Goal: Task Accomplishment & Management: Use online tool/utility

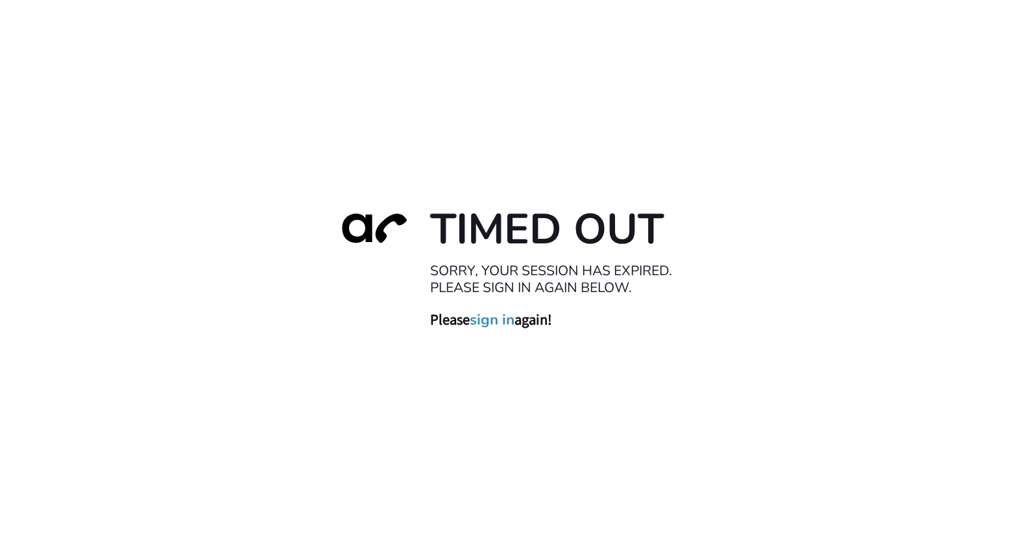
click at [496, 320] on link "sign in" at bounding box center [492, 321] width 45 height 18
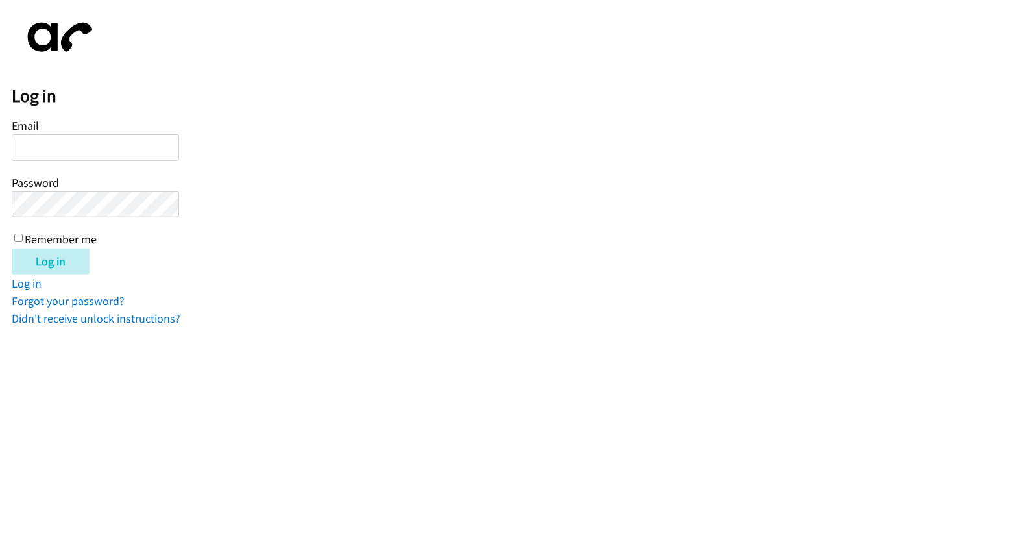
click at [123, 147] on input "Email" at bounding box center [95, 147] width 167 height 27
type input "aldrin.medina@directit.com"
click at [19, 236] on input "Remember me" at bounding box center [18, 238] width 8 height 8
checkbox input "true"
click at [66, 258] on input "Log in" at bounding box center [51, 262] width 78 height 26
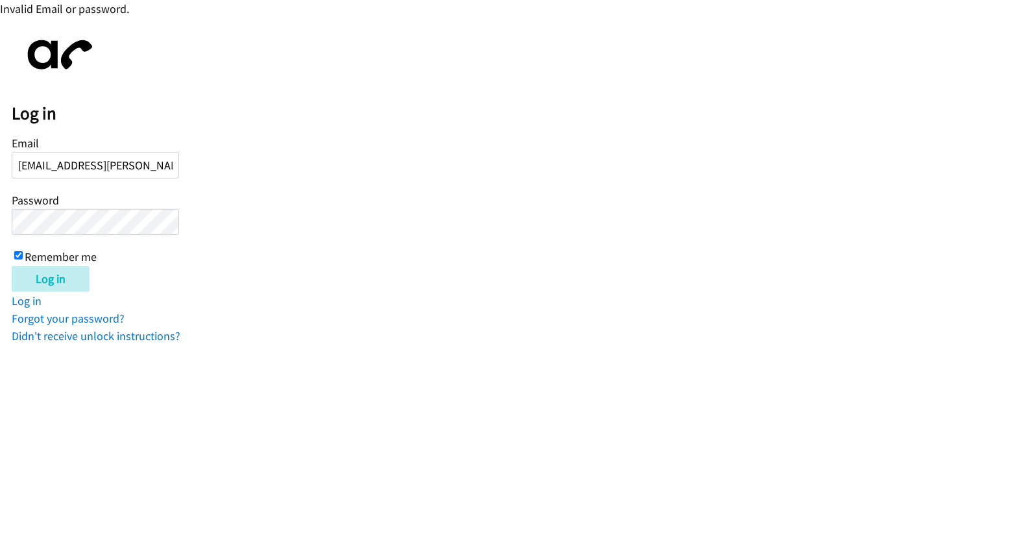
click at [161, 165] on input "aldrin.medina@directit.com" at bounding box center [95, 165] width 167 height 27
type input "aldrin.medina@directit.com.au"
click at [62, 269] on input "Log in" at bounding box center [51, 279] width 78 height 26
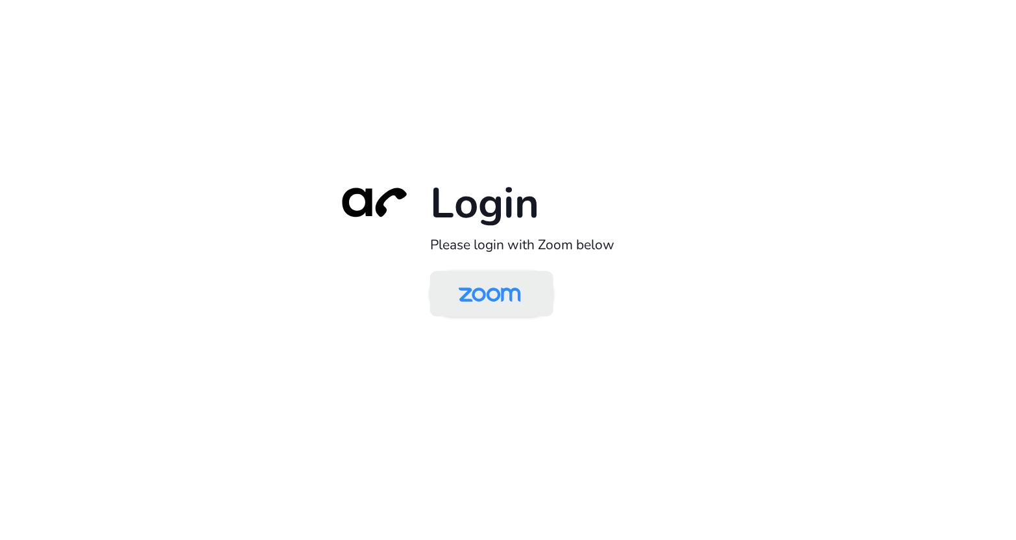
click at [523, 292] on img at bounding box center [490, 295] width 90 height 42
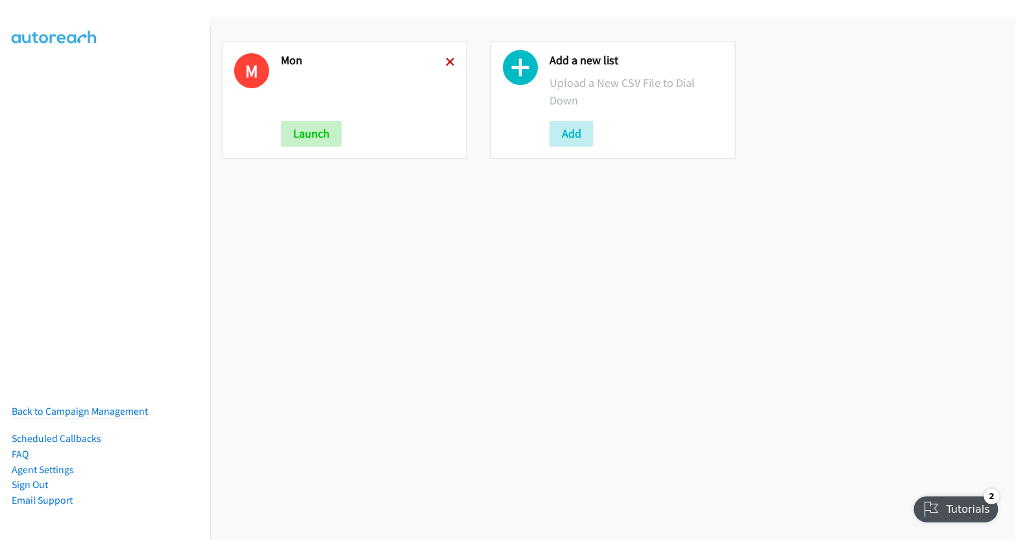
click at [450, 62] on icon at bounding box center [450, 62] width 9 height 9
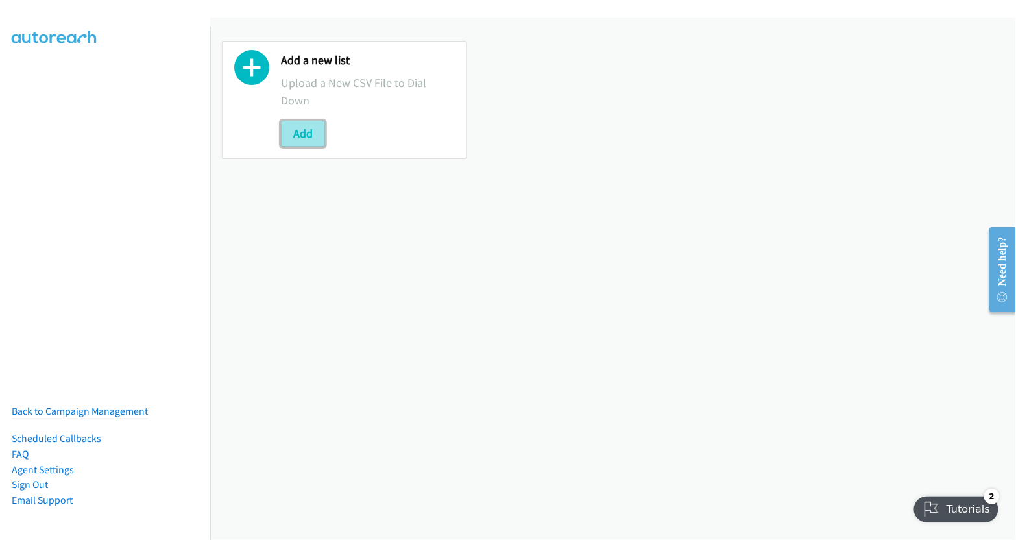
click at [298, 132] on button "Add" at bounding box center [303, 134] width 44 height 26
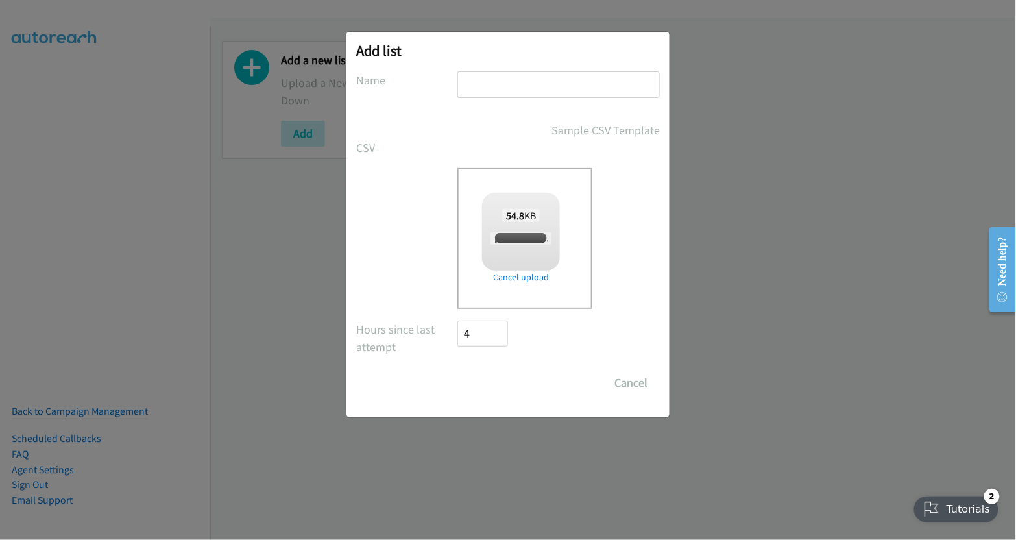
checkbox input "true"
click at [494, 82] on input "text" at bounding box center [559, 84] width 202 height 27
type input "tues"
click at [509, 381] on input "Save List" at bounding box center [492, 383] width 68 height 26
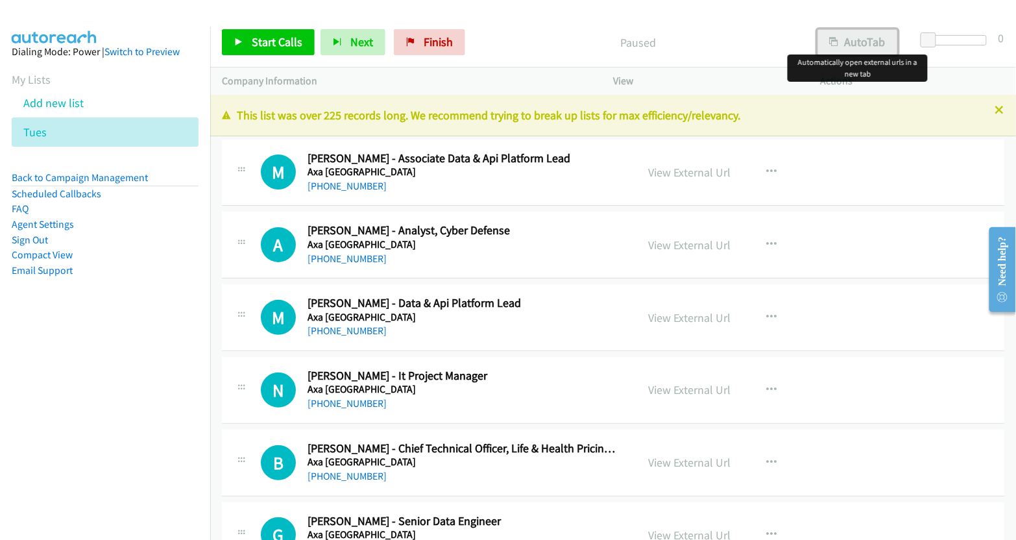
click at [872, 49] on button "AutoTab" at bounding box center [858, 42] width 80 height 26
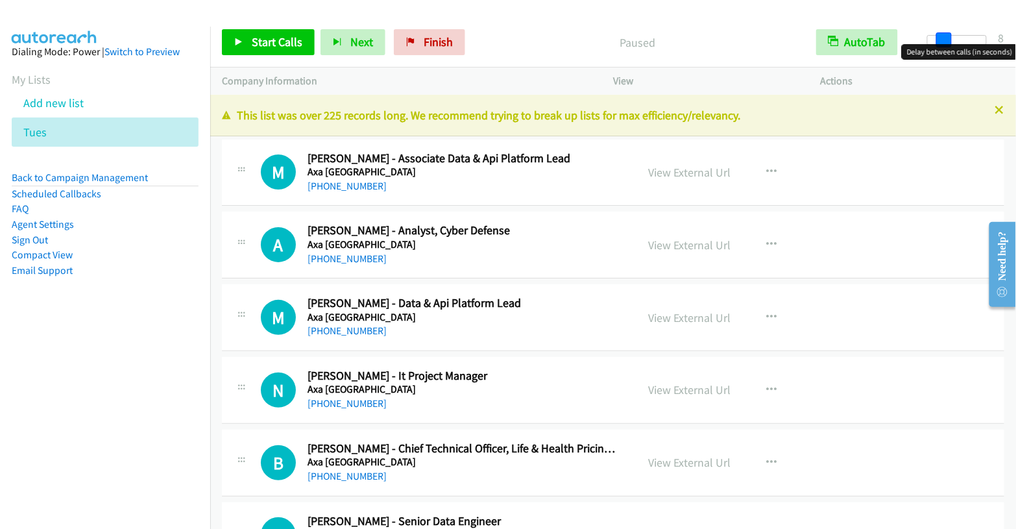
drag, startPoint x: 930, startPoint y: 37, endPoint x: 946, endPoint y: 39, distance: 15.7
click at [946, 39] on span at bounding box center [944, 40] width 16 height 16
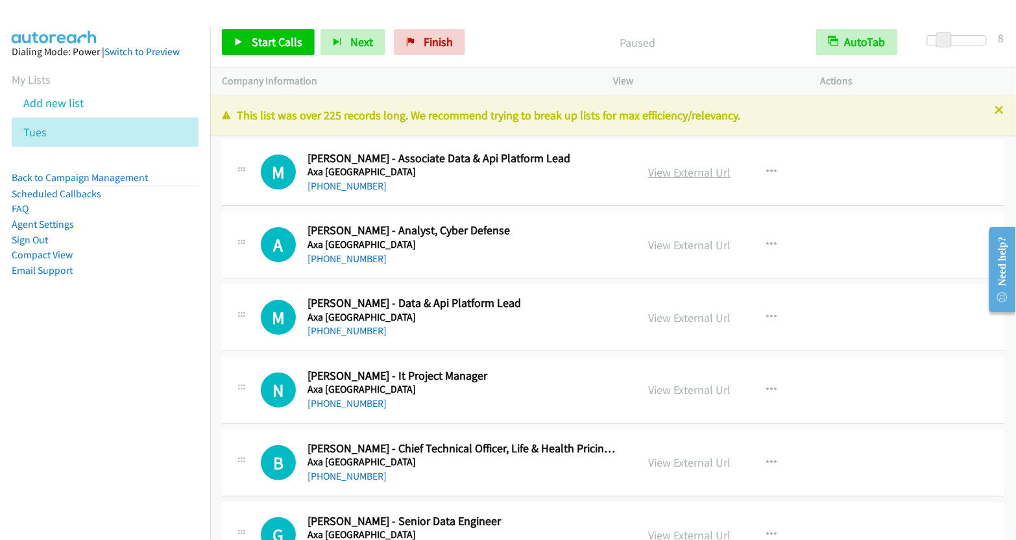
click at [689, 172] on link "View External Url" at bounding box center [689, 172] width 82 height 15
click at [279, 43] on span "Start Calls" at bounding box center [277, 41] width 51 height 15
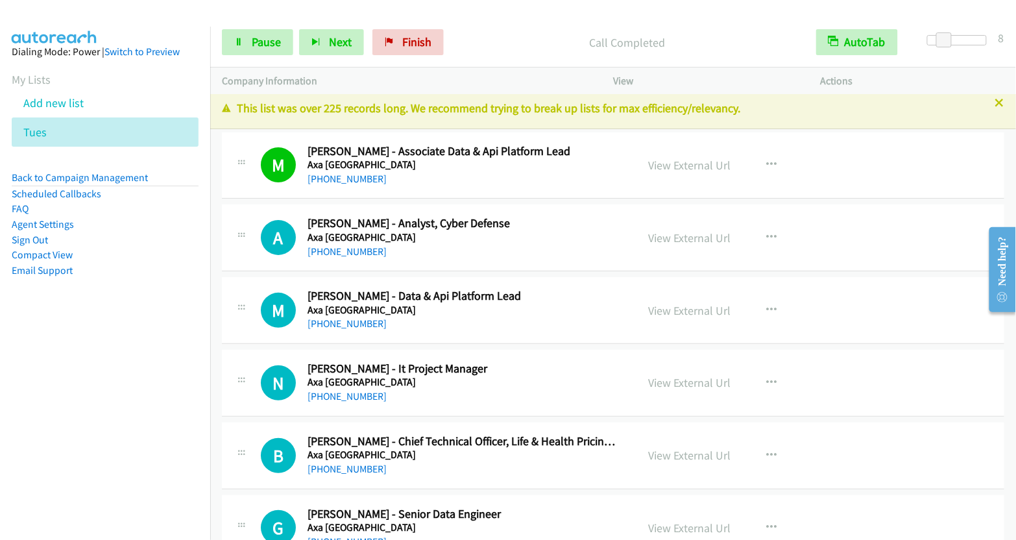
scroll to position [8, 0]
click at [279, 45] on span "Pause" at bounding box center [266, 41] width 29 height 15
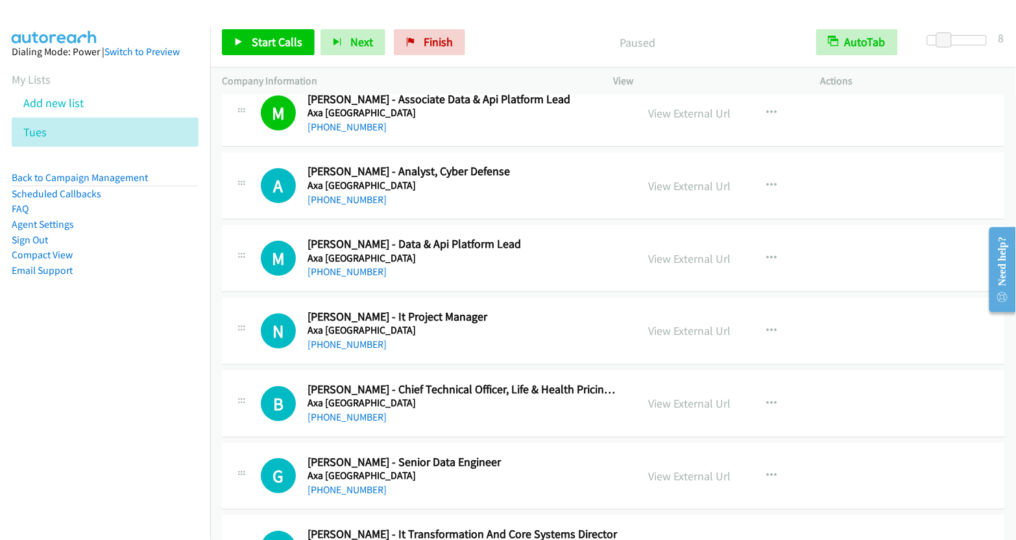
scroll to position [64, 0]
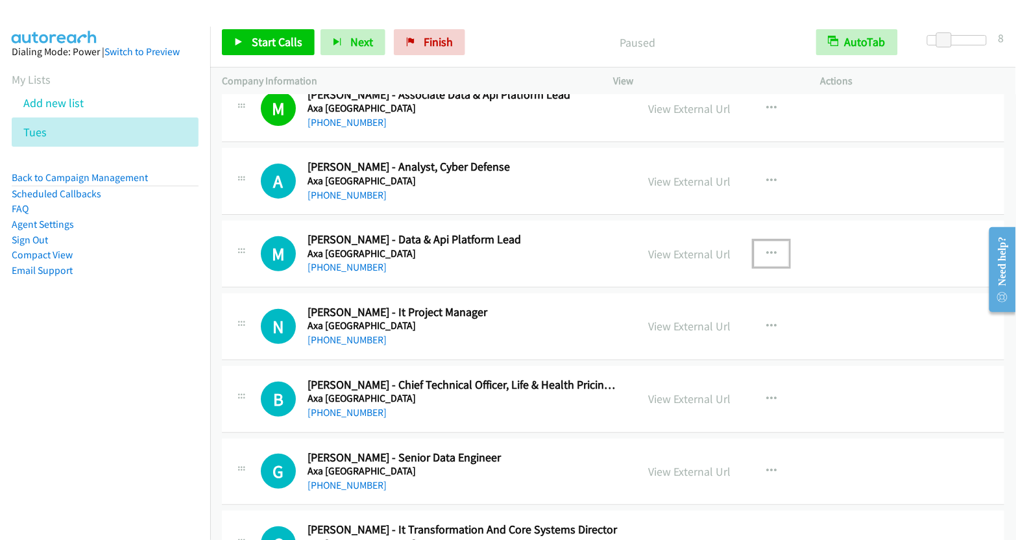
click at [766, 251] on icon "button" at bounding box center [771, 254] width 10 height 10
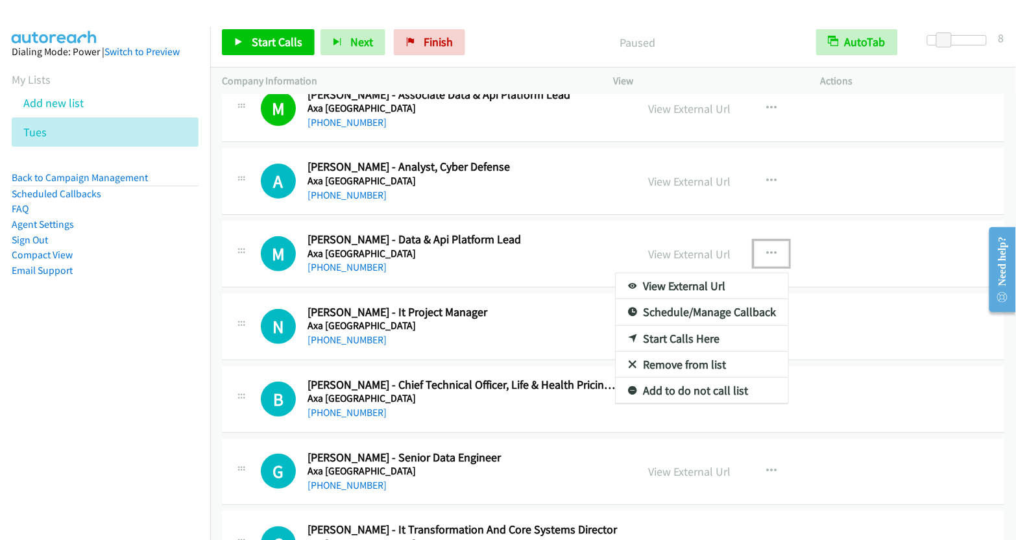
click at [697, 337] on link "Start Calls Here" at bounding box center [702, 339] width 173 height 26
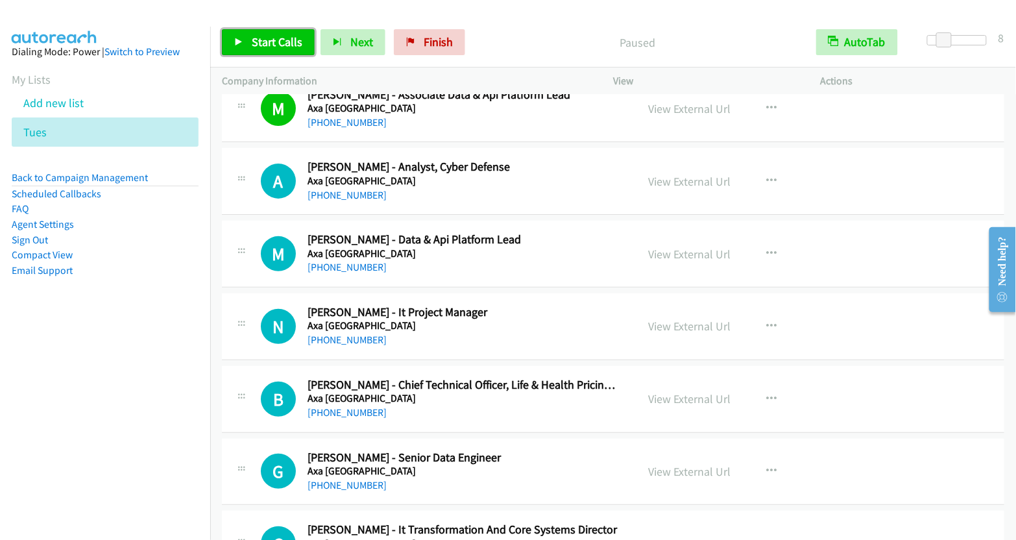
click at [300, 47] on span "Start Calls" at bounding box center [277, 41] width 51 height 15
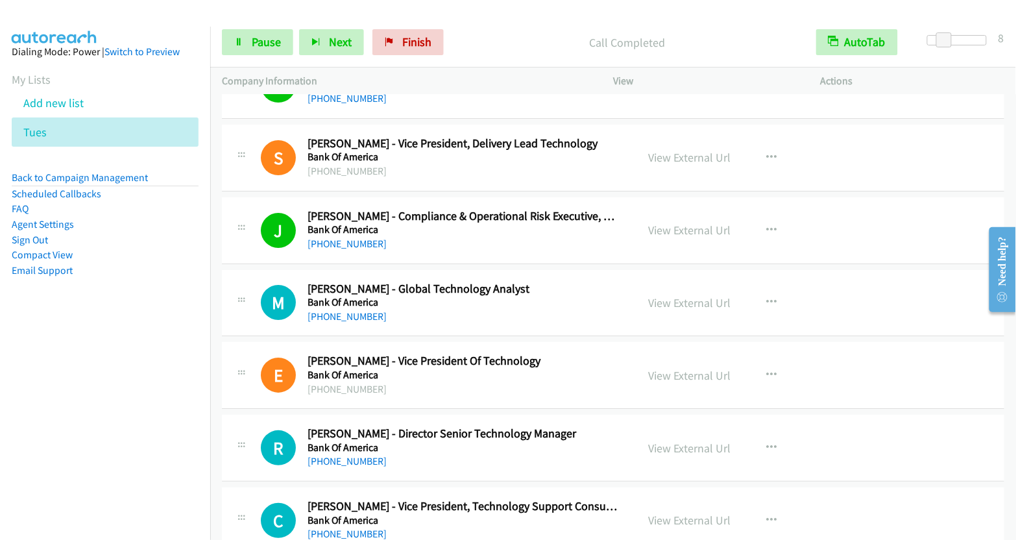
scroll to position [1408, 0]
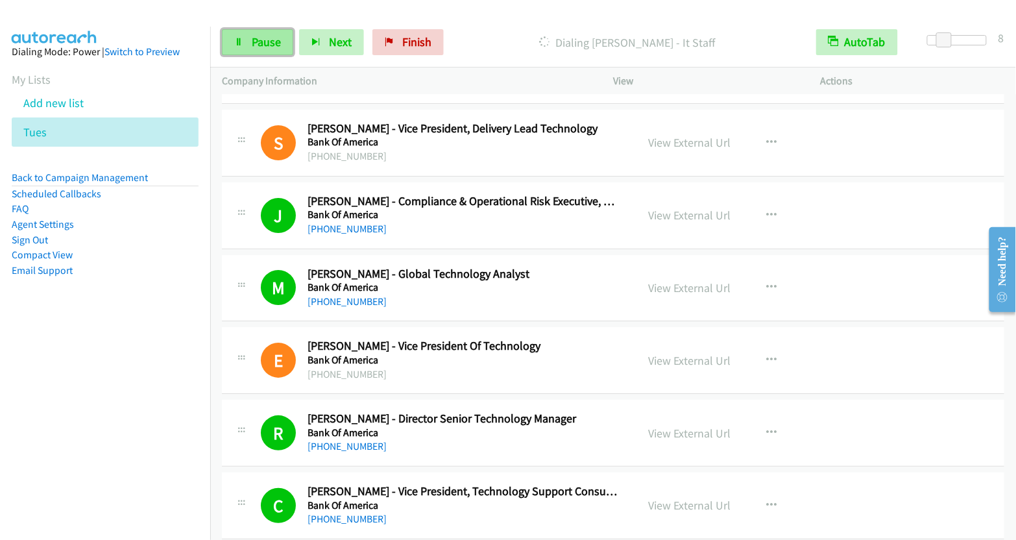
click at [254, 46] on span "Pause" at bounding box center [266, 41] width 29 height 15
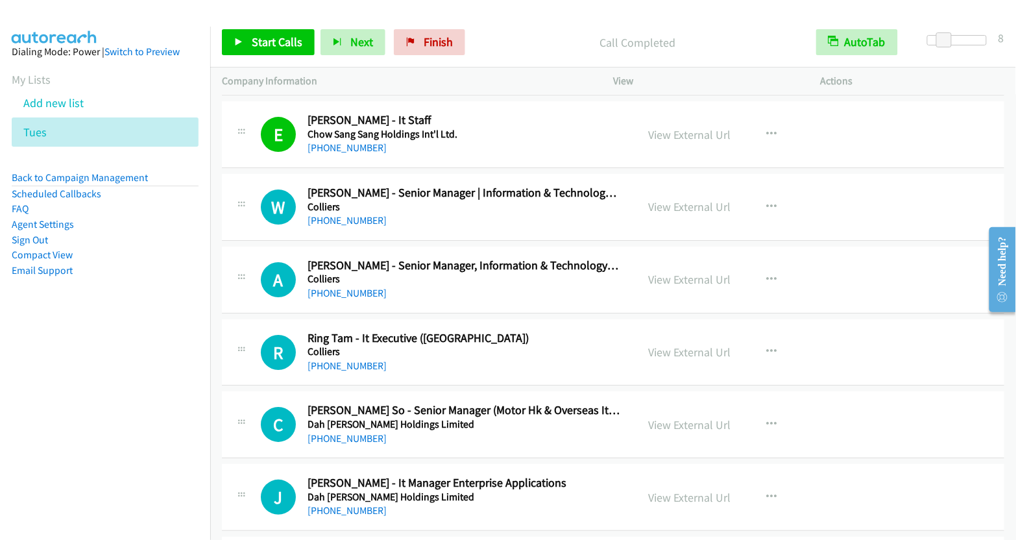
scroll to position [2869, 0]
click at [759, 195] on button "button" at bounding box center [771, 206] width 35 height 26
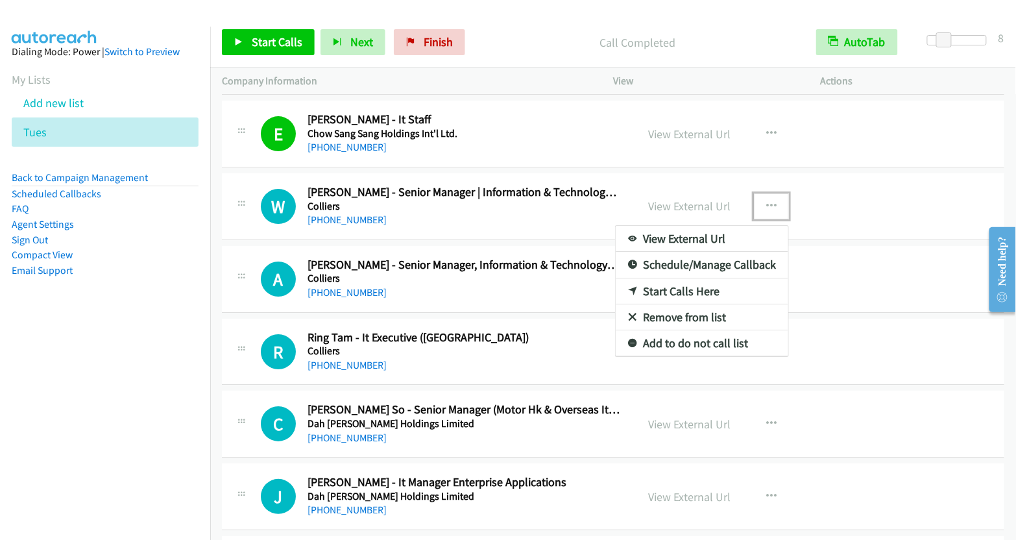
click at [668, 281] on link "Start Calls Here" at bounding box center [702, 291] width 173 height 26
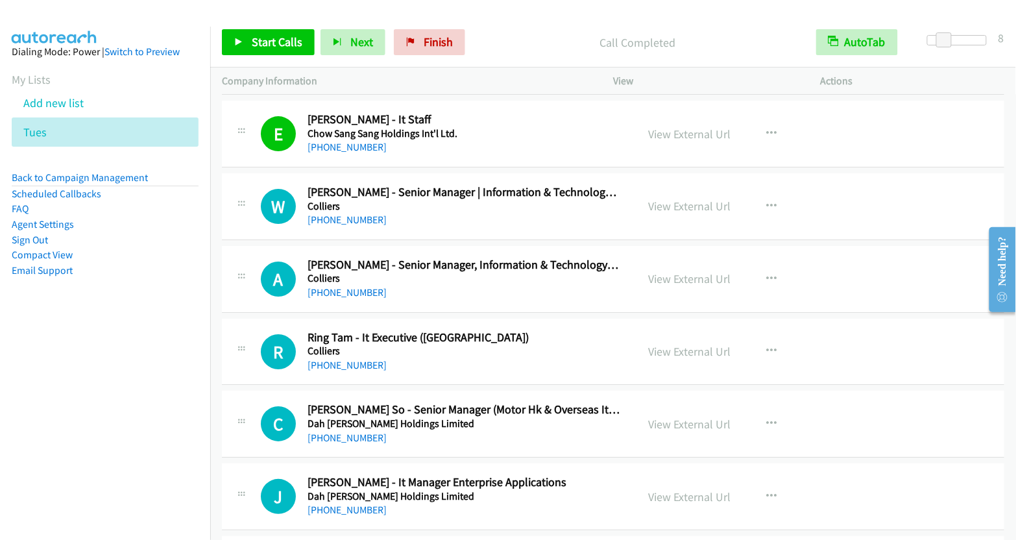
click at [269, 57] on div "Start Calls Pause Next Finish Call Completed AutoTab AutoTab 8" at bounding box center [613, 43] width 806 height 50
click at [275, 40] on span "Start Calls" at bounding box center [277, 41] width 51 height 15
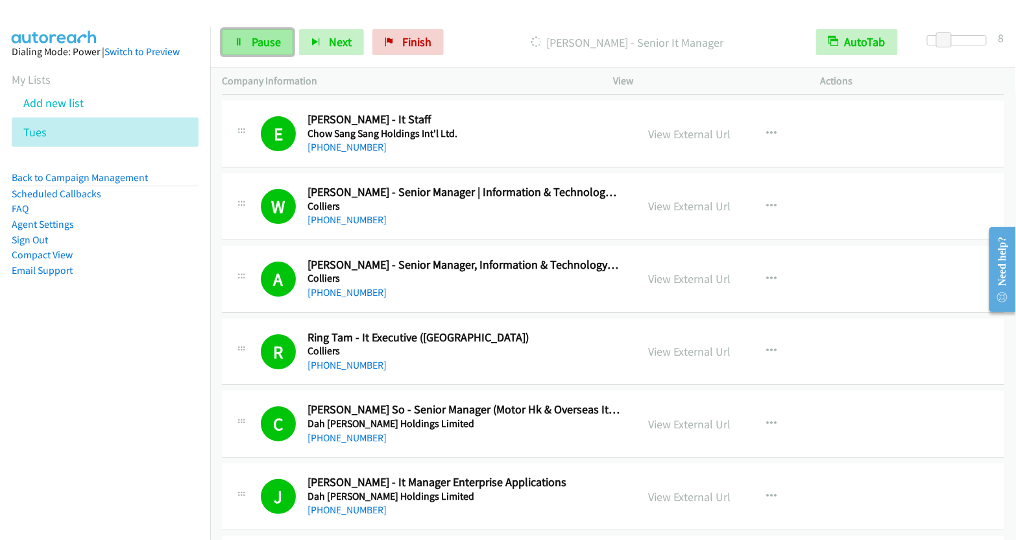
click at [265, 41] on span "Pause" at bounding box center [266, 41] width 29 height 15
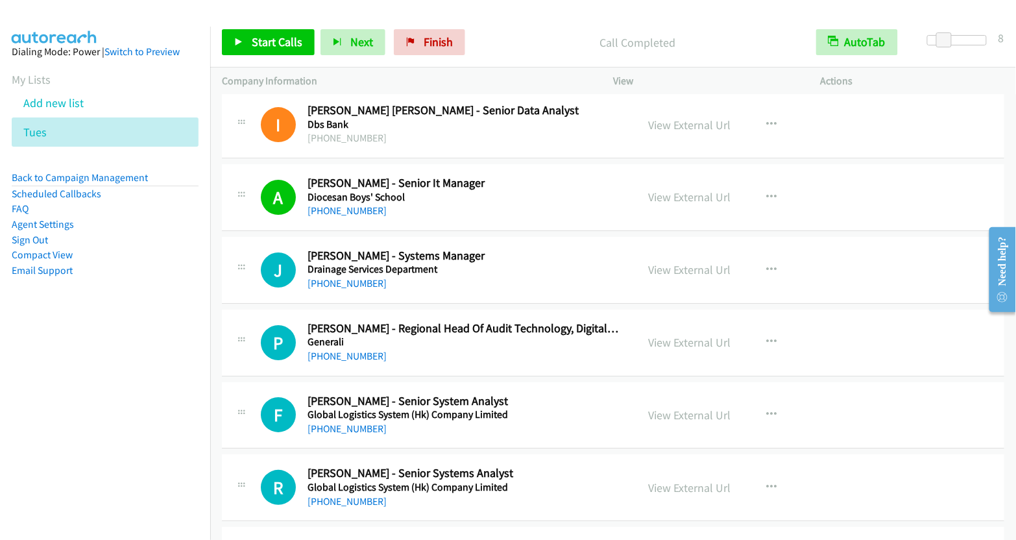
scroll to position [4403, 0]
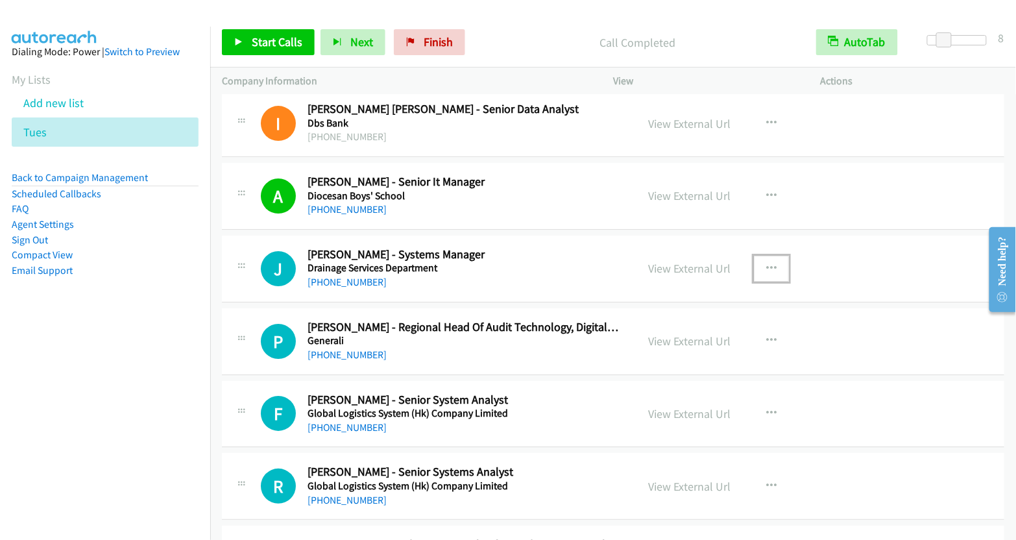
click at [766, 263] on icon "button" at bounding box center [771, 268] width 10 height 10
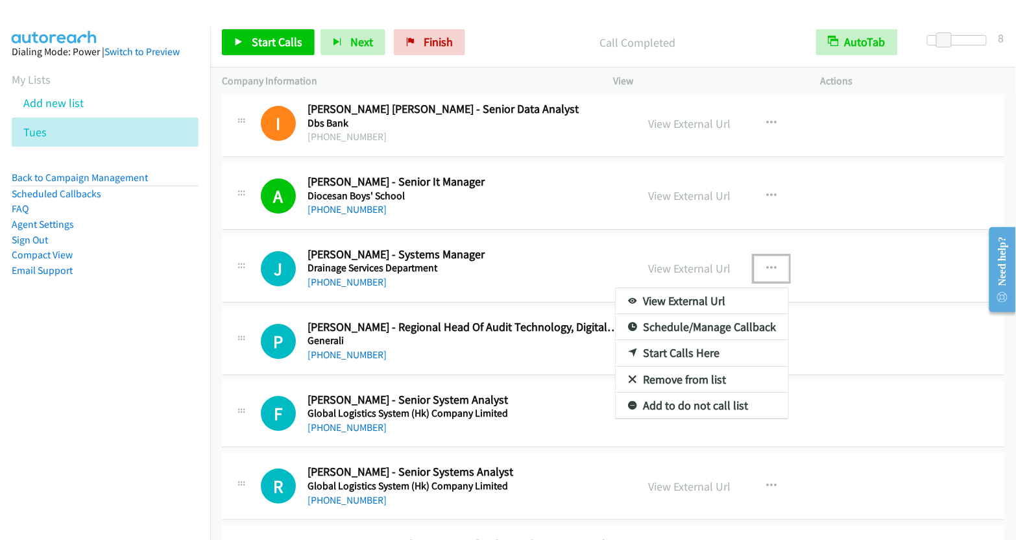
click at [696, 340] on link "Start Calls Here" at bounding box center [702, 353] width 173 height 26
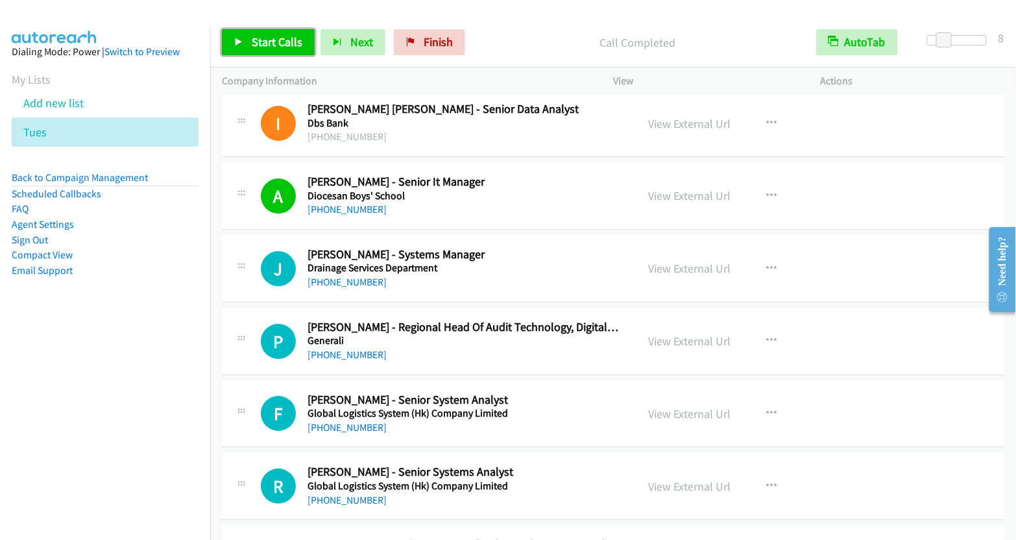
click at [263, 39] on span "Start Calls" at bounding box center [277, 41] width 51 height 15
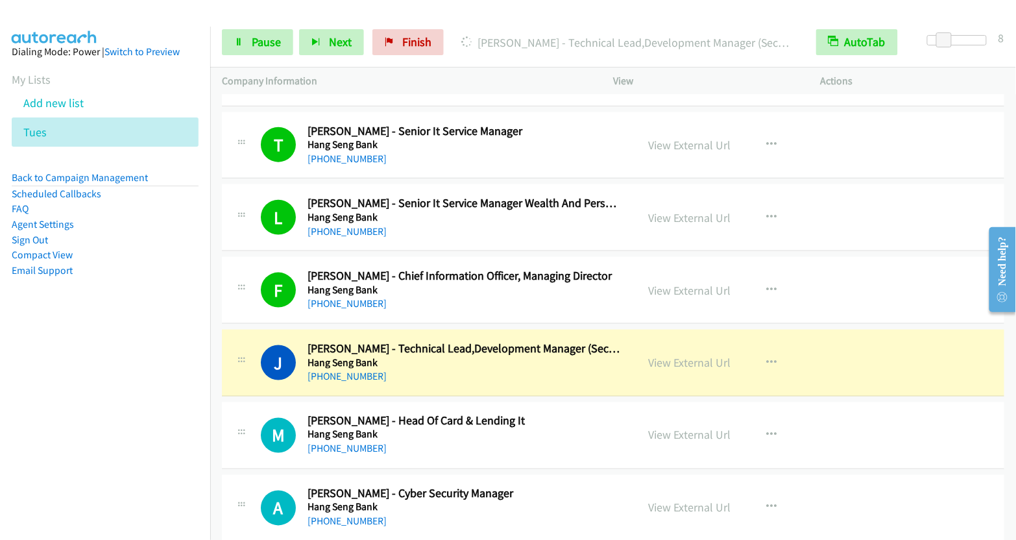
scroll to position [5190, 0]
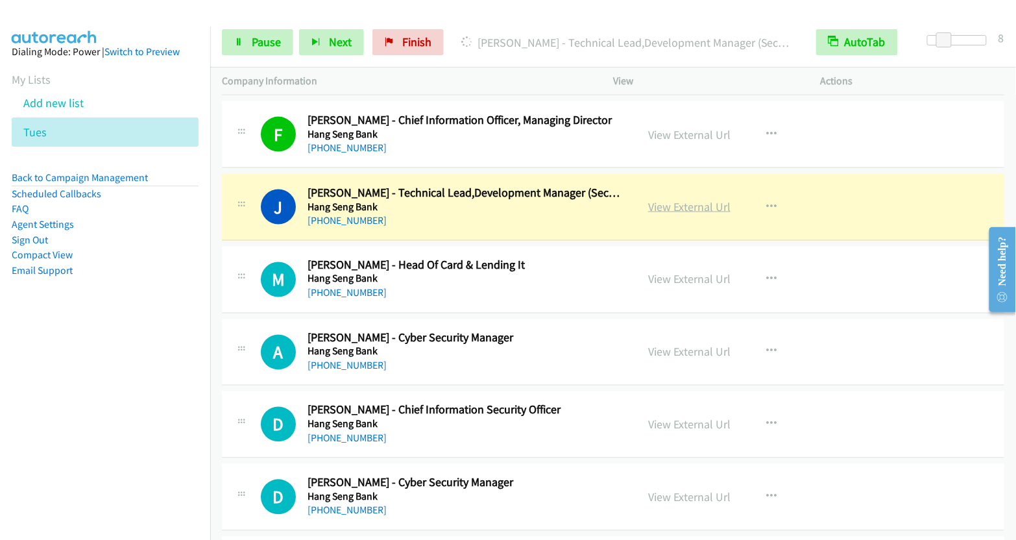
click at [686, 199] on link "View External Url" at bounding box center [689, 206] width 82 height 15
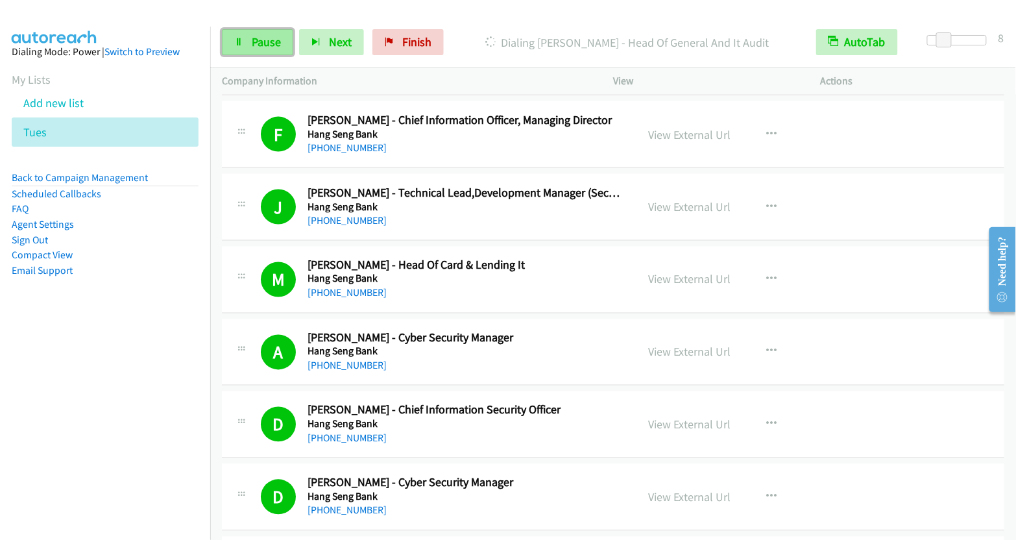
click at [265, 47] on span "Pause" at bounding box center [266, 41] width 29 height 15
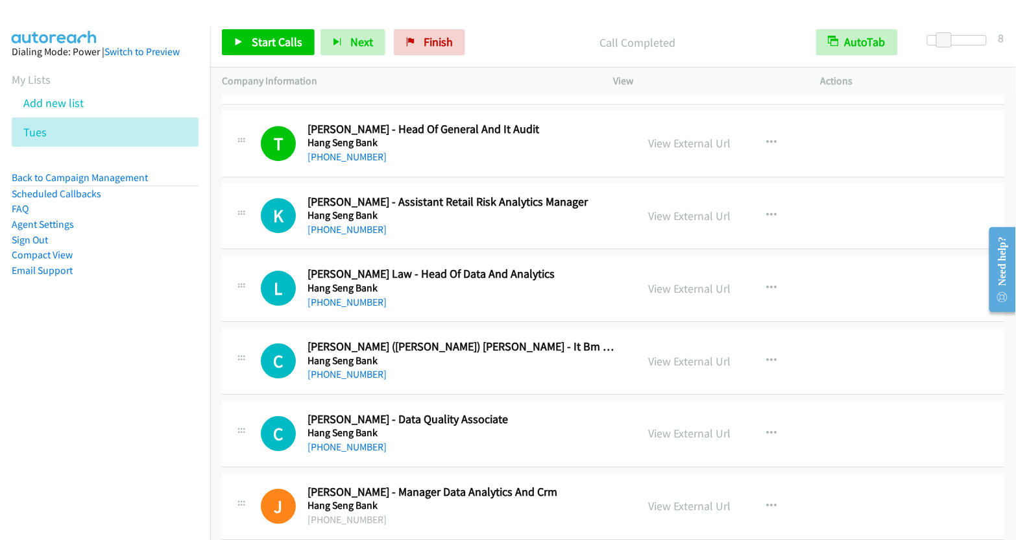
scroll to position [5764, 0]
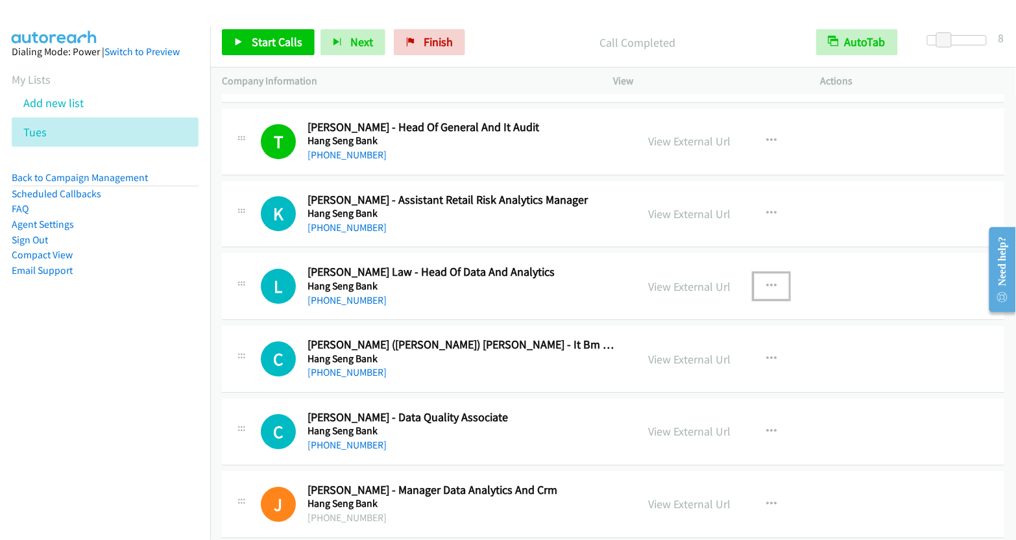
click at [768, 273] on button "button" at bounding box center [771, 286] width 35 height 26
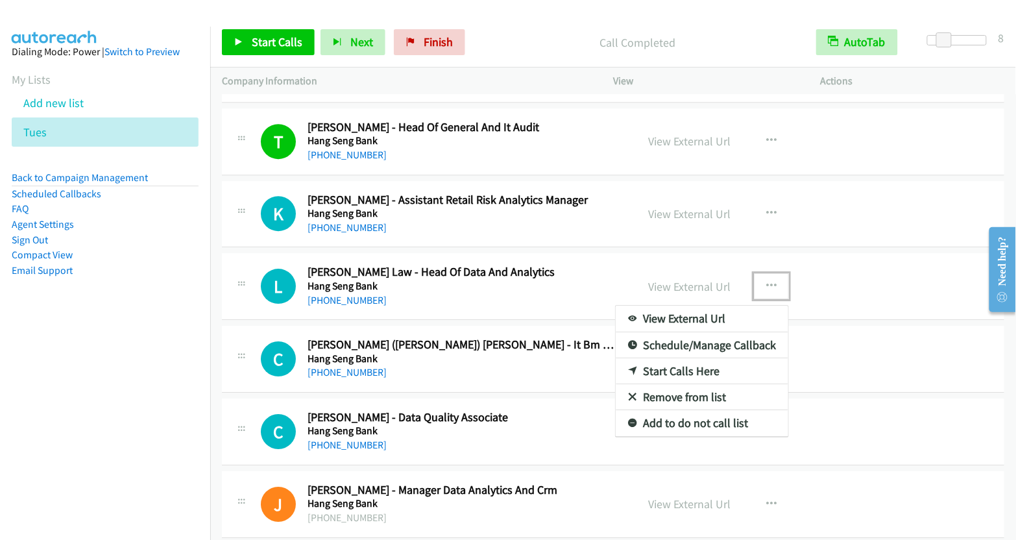
click at [685, 358] on link "Start Calls Here" at bounding box center [702, 371] width 173 height 26
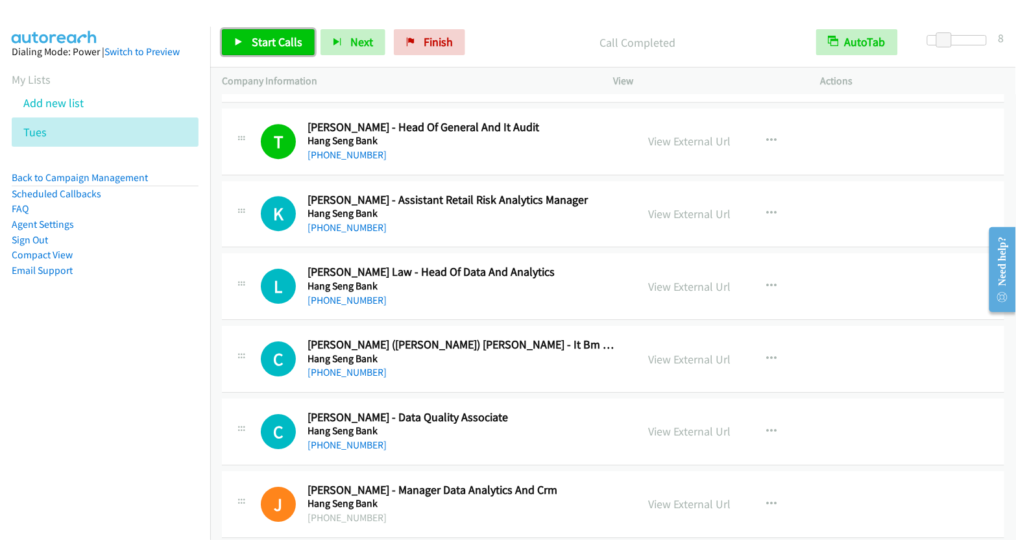
click at [285, 47] on span "Start Calls" at bounding box center [277, 41] width 51 height 15
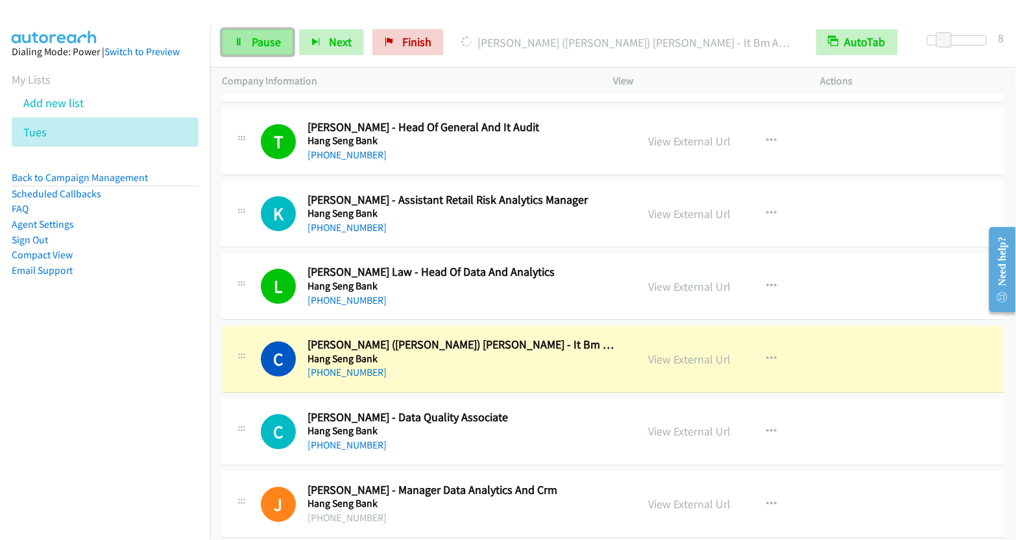
click at [270, 42] on span "Pause" at bounding box center [266, 41] width 29 height 15
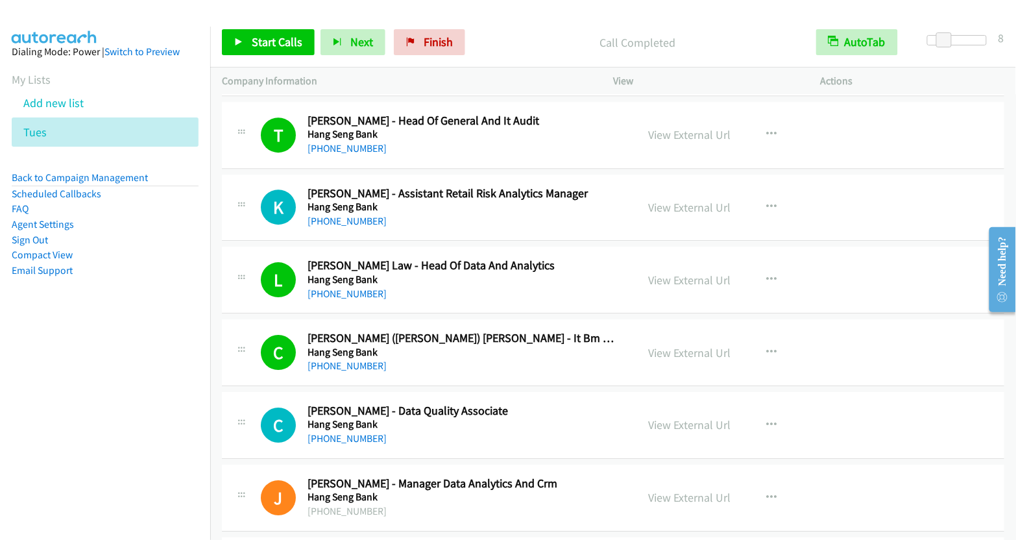
scroll to position [5932, 0]
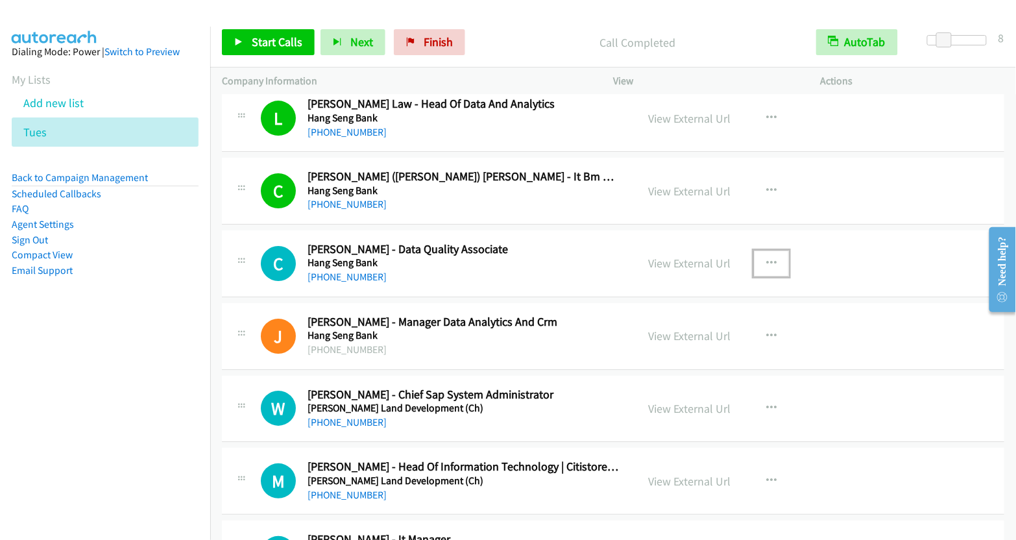
click at [766, 258] on icon "button" at bounding box center [771, 263] width 10 height 10
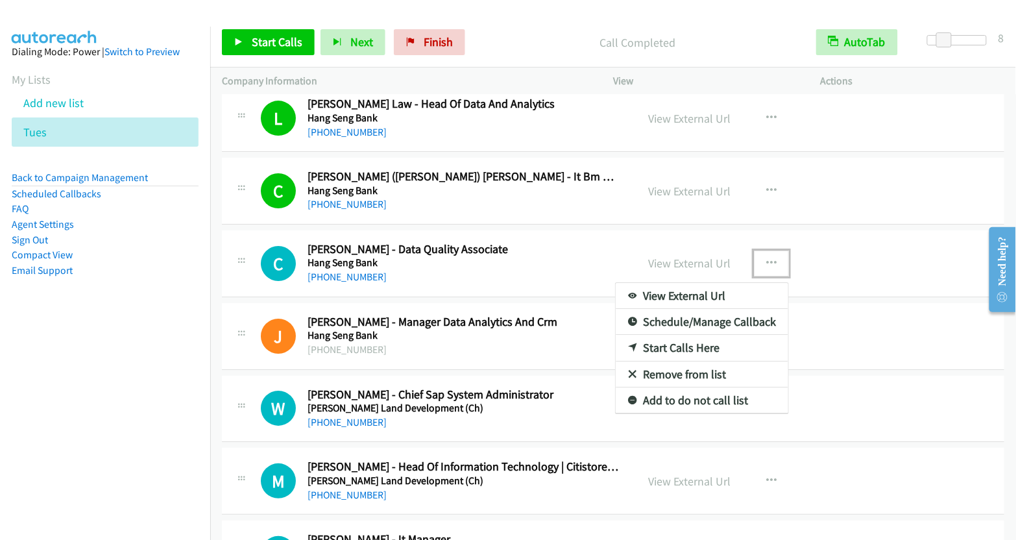
click at [688, 335] on link "Start Calls Here" at bounding box center [702, 348] width 173 height 26
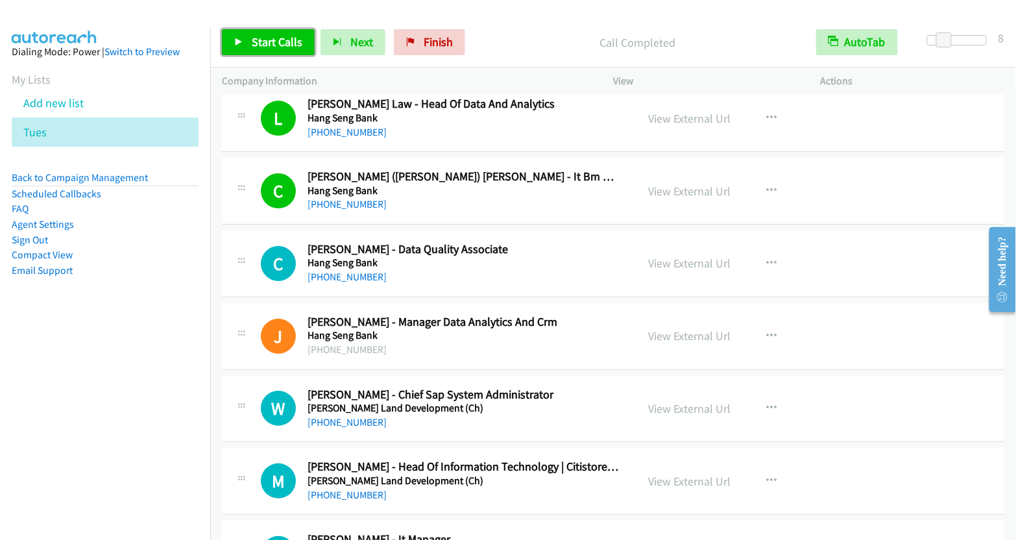
click at [280, 41] on span "Start Calls" at bounding box center [277, 41] width 51 height 15
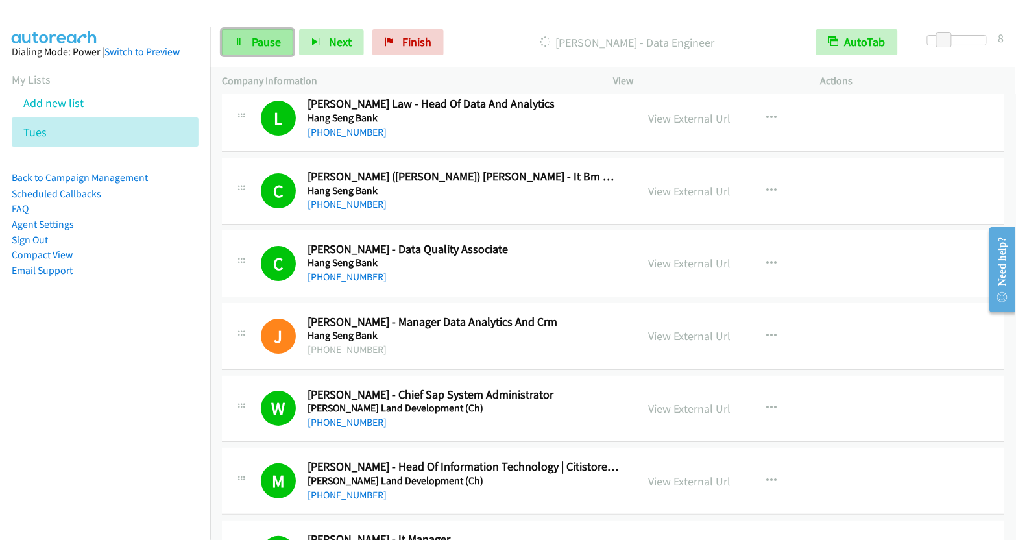
click at [269, 47] on span "Pause" at bounding box center [266, 41] width 29 height 15
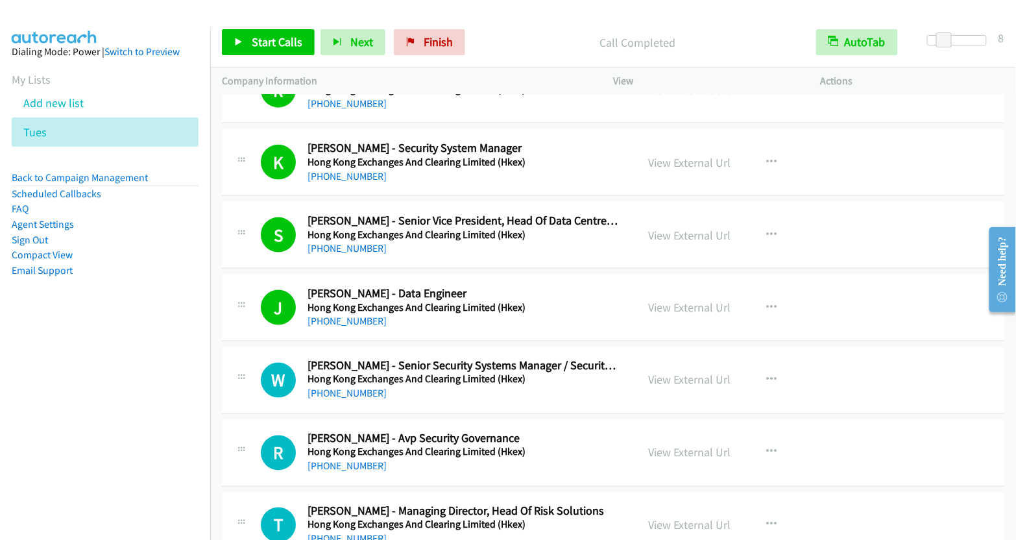
scroll to position [6735, 0]
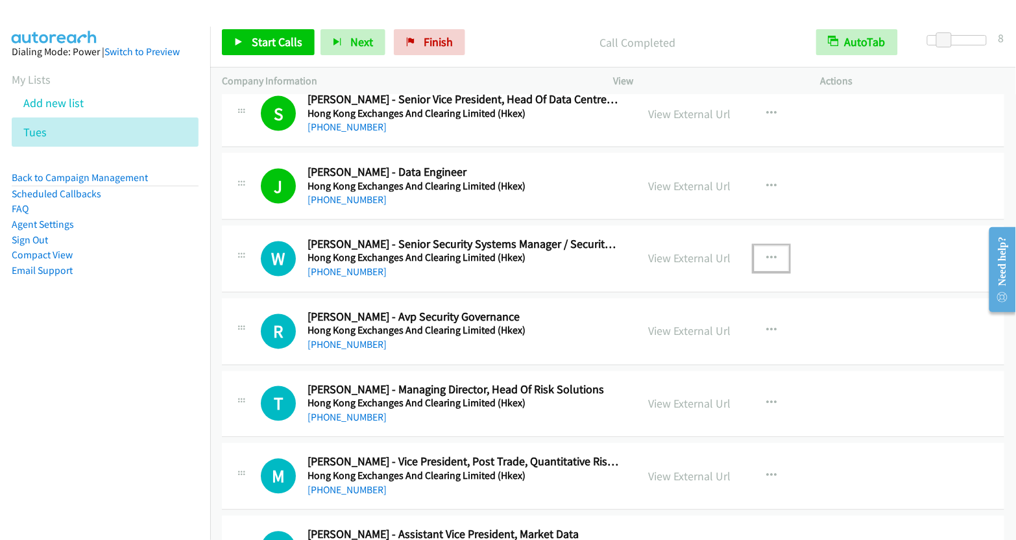
click at [766, 254] on icon "button" at bounding box center [771, 259] width 10 height 10
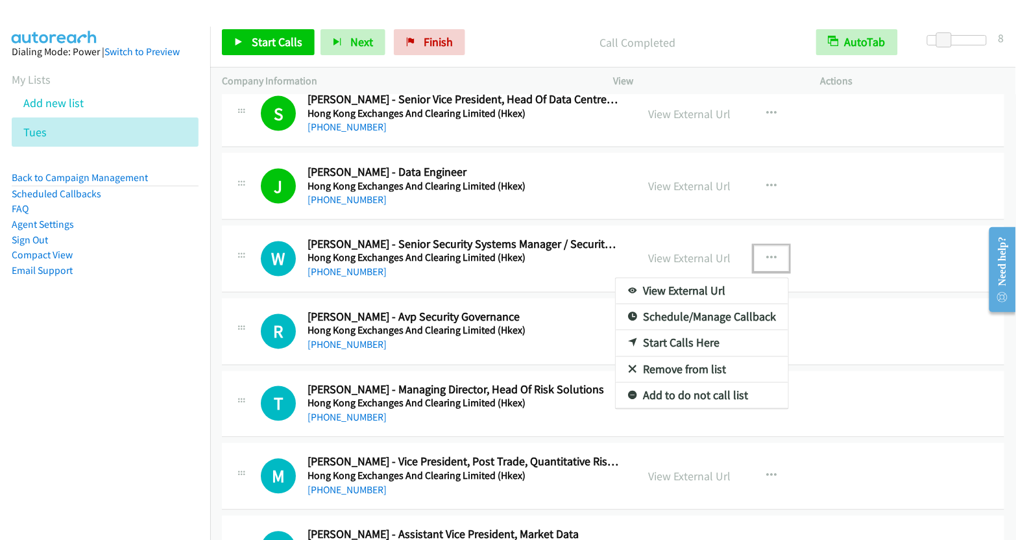
click at [688, 330] on link "Start Calls Here" at bounding box center [702, 343] width 173 height 26
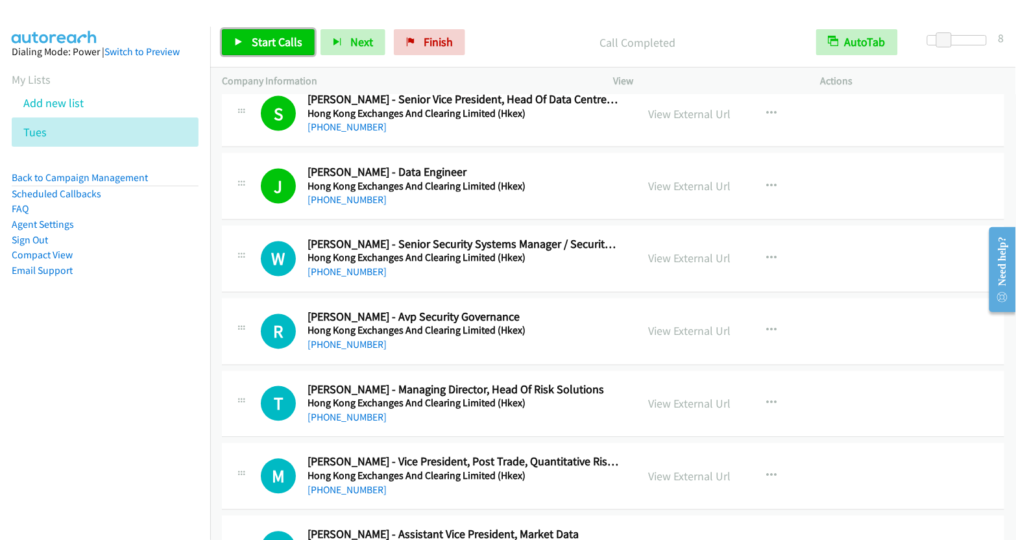
click at [262, 47] on span "Start Calls" at bounding box center [277, 41] width 51 height 15
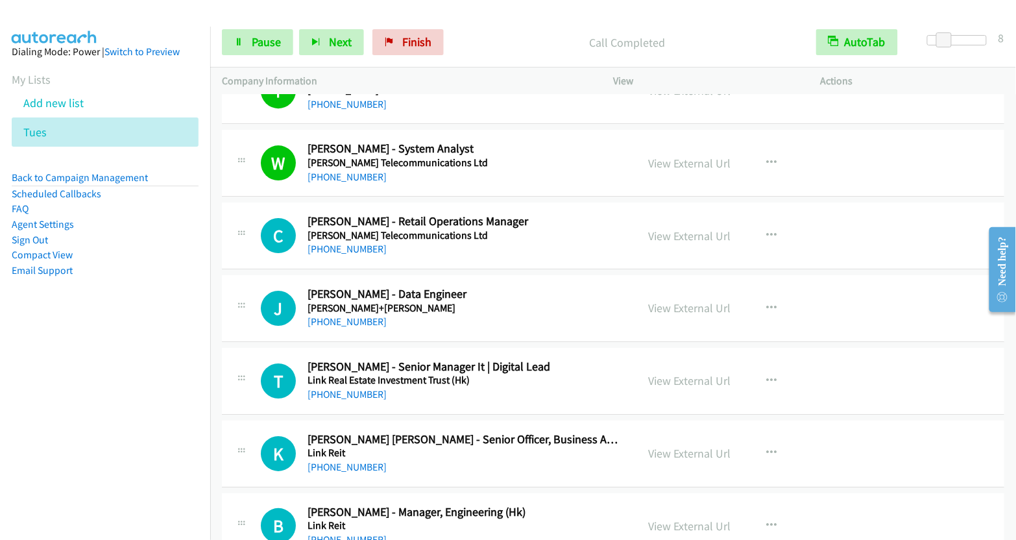
scroll to position [8937, 0]
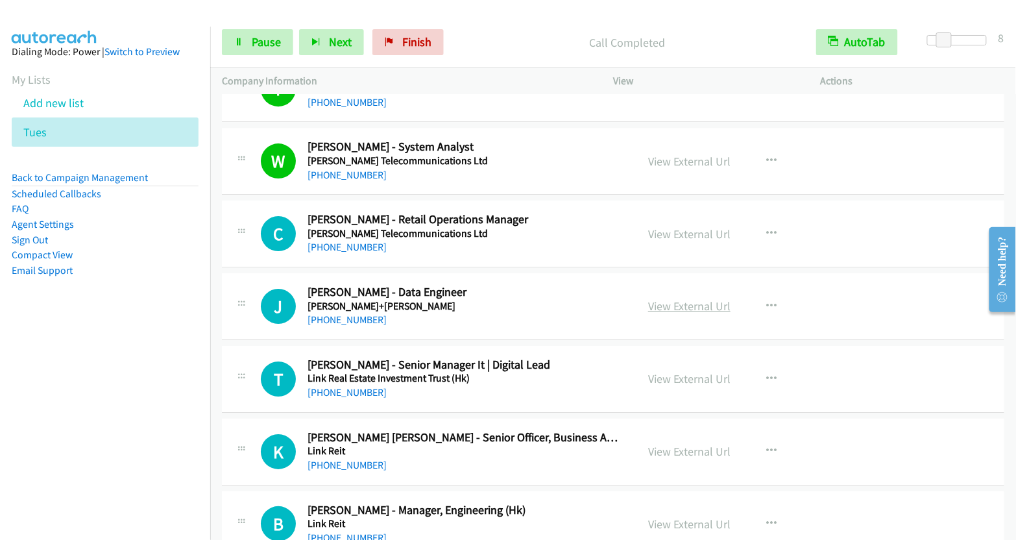
click at [699, 299] on link "View External Url" at bounding box center [689, 306] width 82 height 15
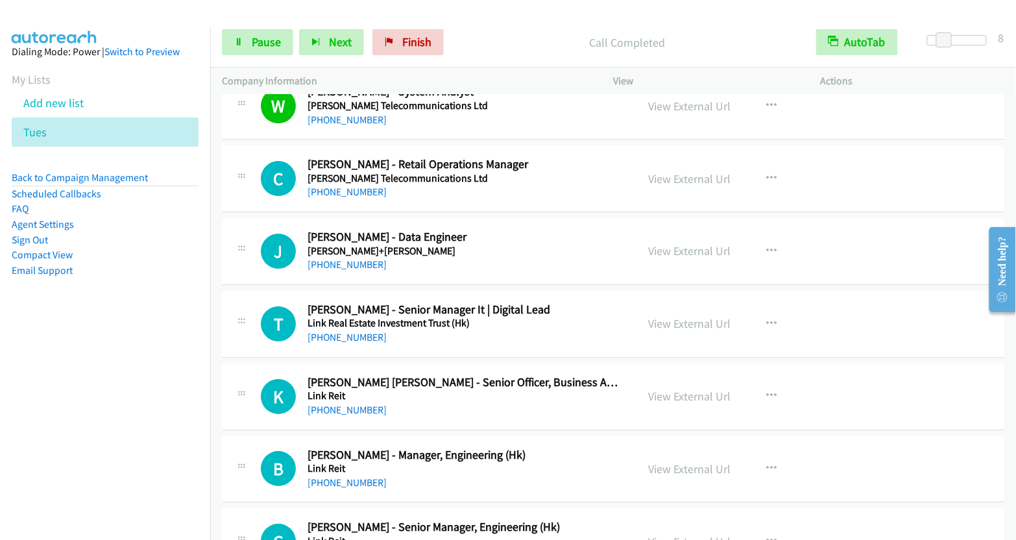
scroll to position [8993, 0]
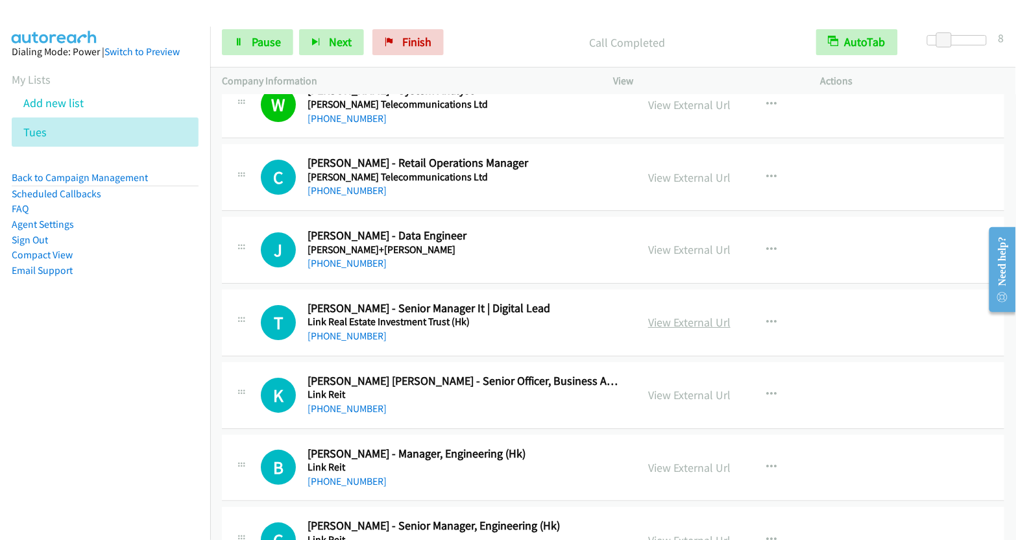
click at [691, 315] on link "View External Url" at bounding box center [689, 322] width 82 height 15
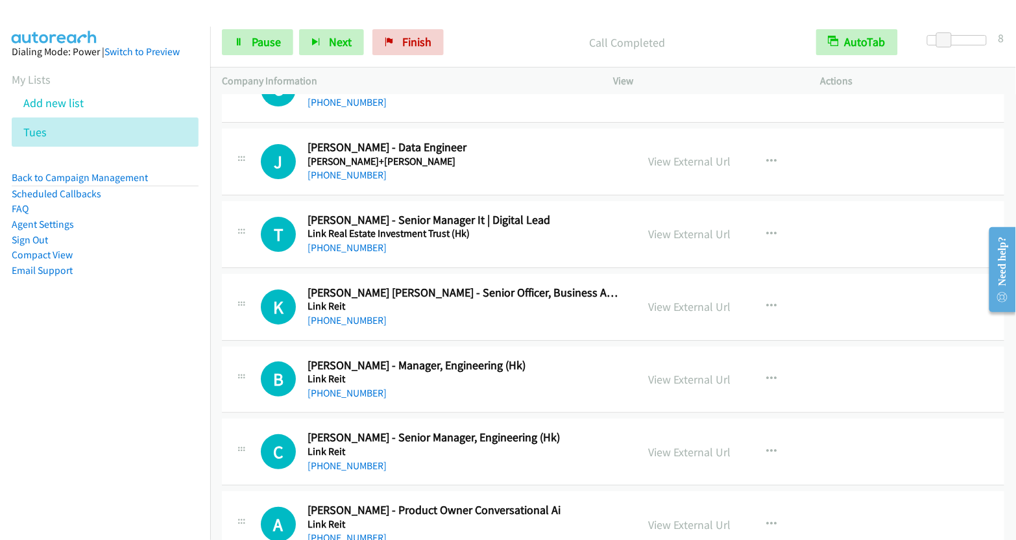
scroll to position [9081, 0]
click at [693, 299] on link "View External Url" at bounding box center [689, 306] width 82 height 15
